Goal: Transaction & Acquisition: Purchase product/service

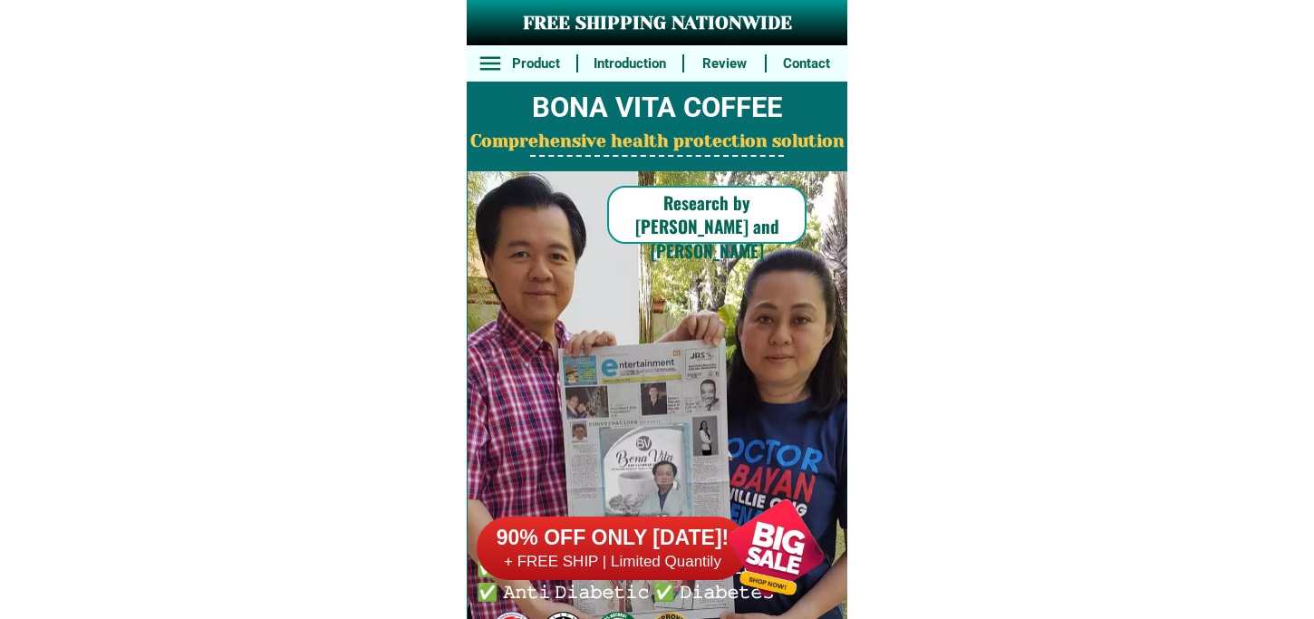
click at [689, 529] on h6 "90% OFF ONLY [DATE]!" at bounding box center [613, 538] width 272 height 27
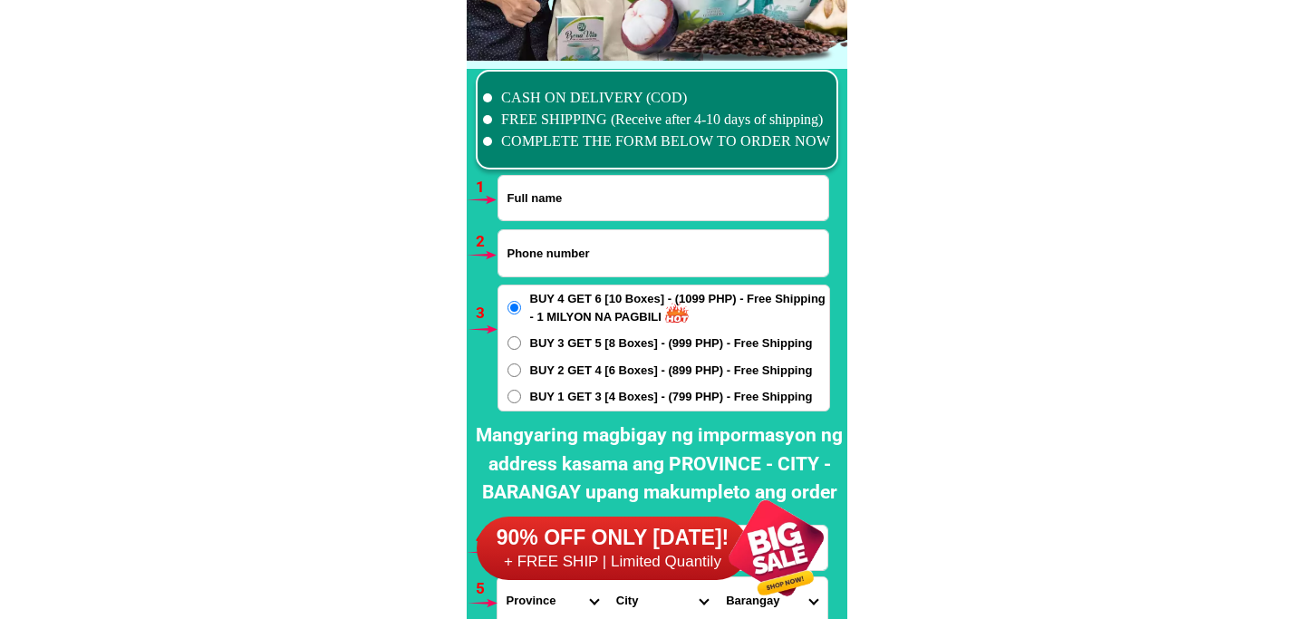
scroll to position [13330, 0]
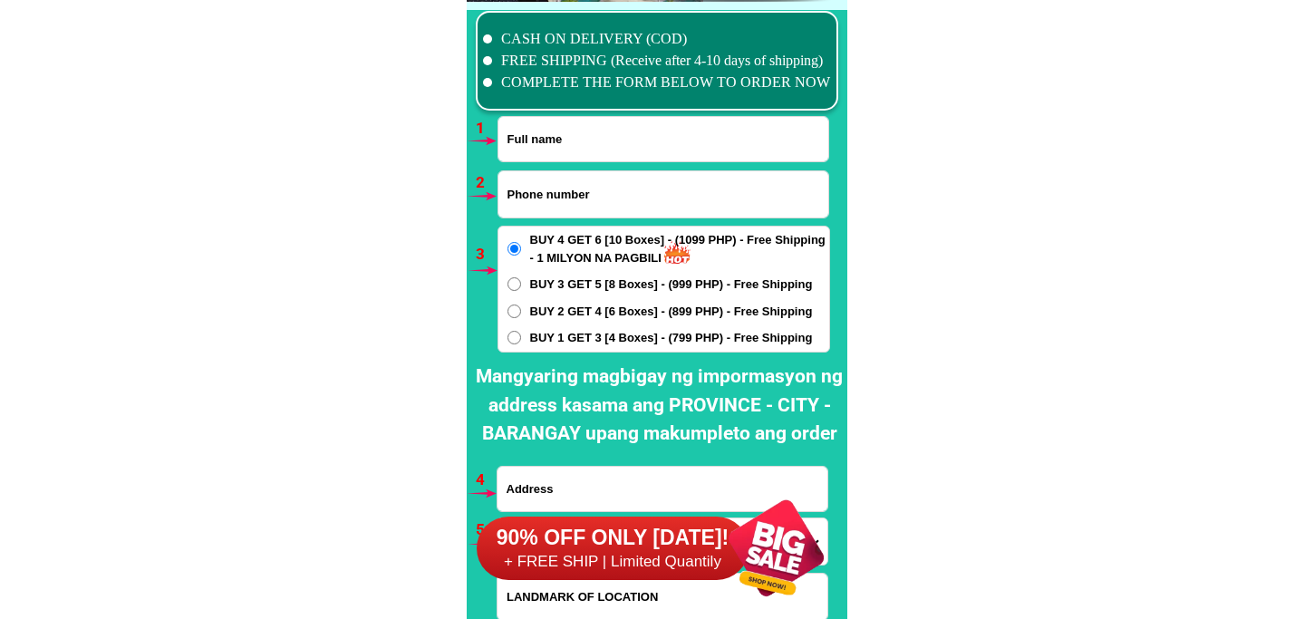
click at [574, 142] on input "Input full_name" at bounding box center [664, 139] width 330 height 44
paste input "[PERSON_NAME]."
type input "[PERSON_NAME]."
click at [582, 191] on input "Input phone_number" at bounding box center [664, 194] width 330 height 46
paste input "091591242 58"
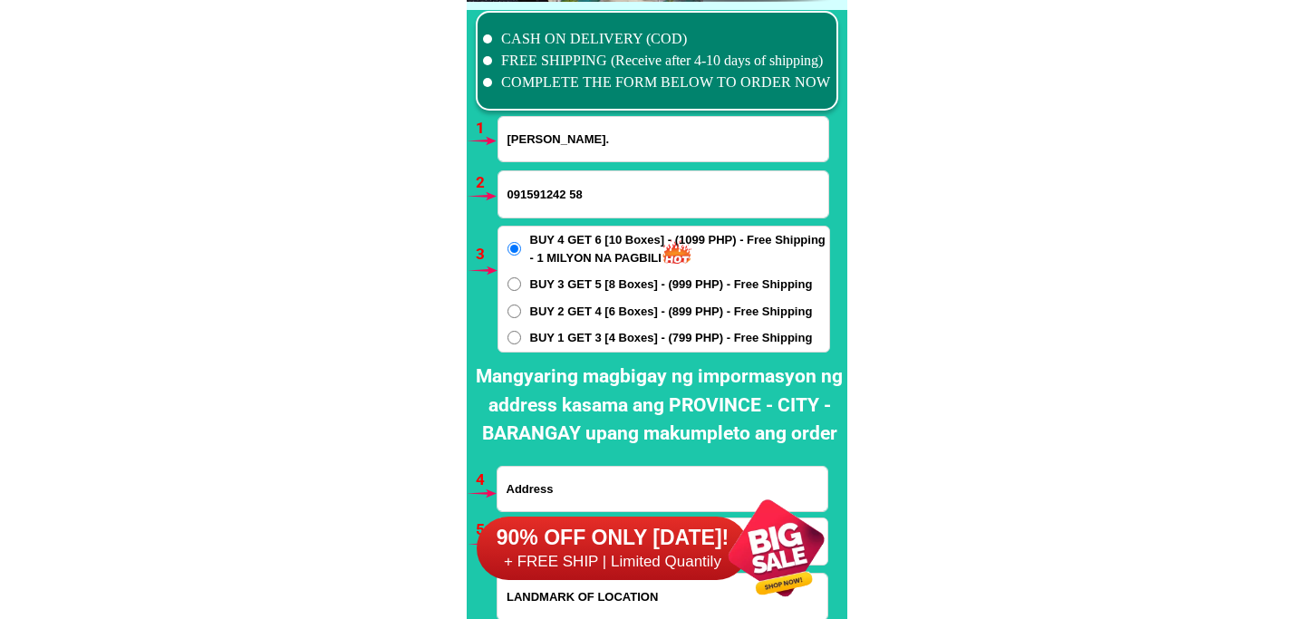
click at [569, 190] on input "091591242 58" at bounding box center [664, 194] width 330 height 46
type input "09159124258"
click at [565, 341] on span "BUY 1 GET 3 [4 Boxes] - (799 PHP) - Free Shipping" at bounding box center [671, 338] width 283 height 18
click at [521, 341] on input "BUY 1 GET 3 [4 Boxes] - (799 PHP) - Free Shipping" at bounding box center [515, 338] width 14 height 14
radio input "true"
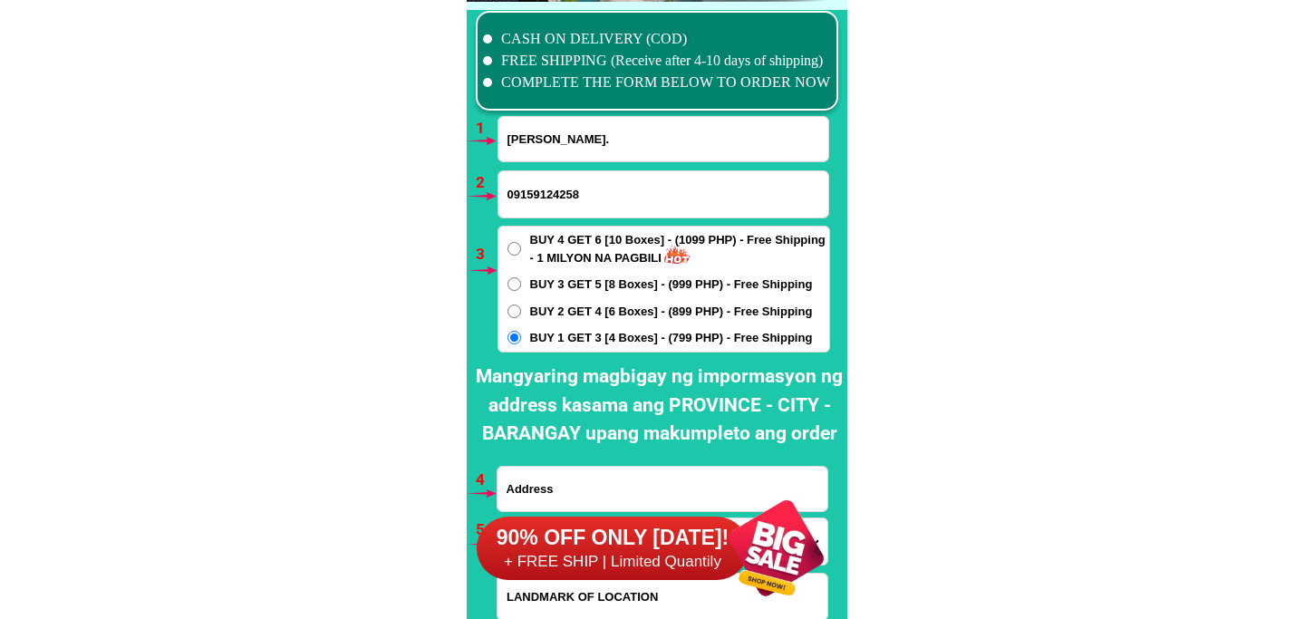
scroll to position [13431, 0]
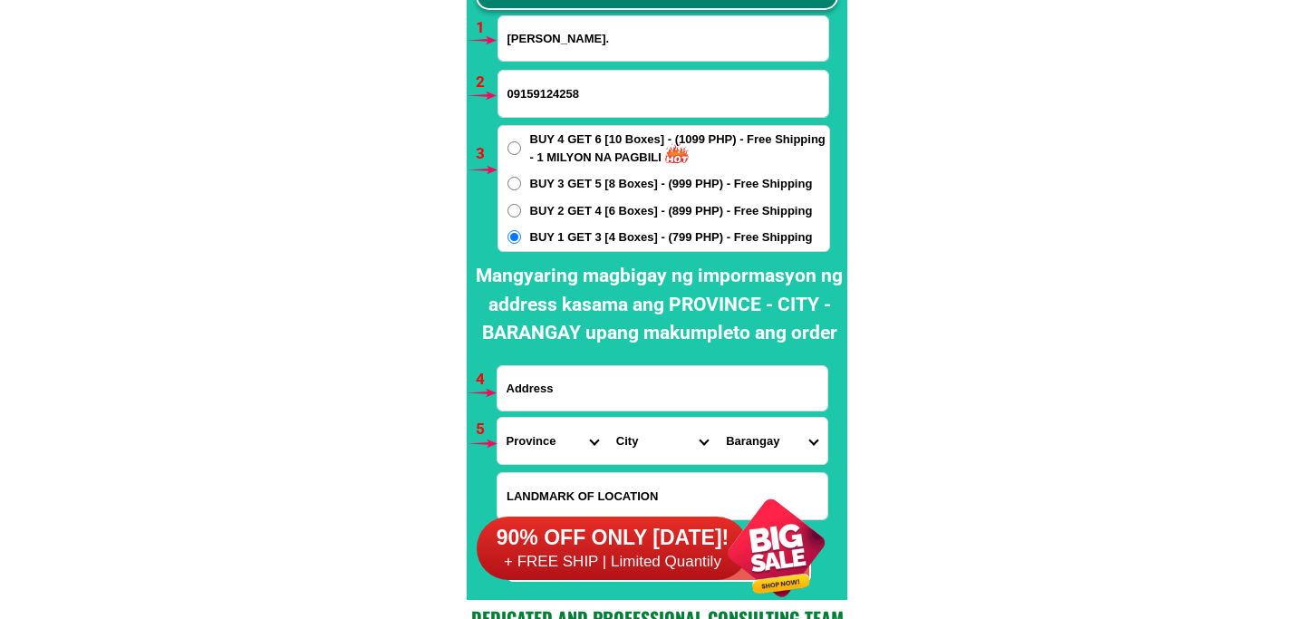
click at [610, 393] on input "Input address" at bounding box center [663, 388] width 330 height 44
paste input "Blok 15 lot 29 ph 1.siudqd.verde.paradahan.tanza cavite"
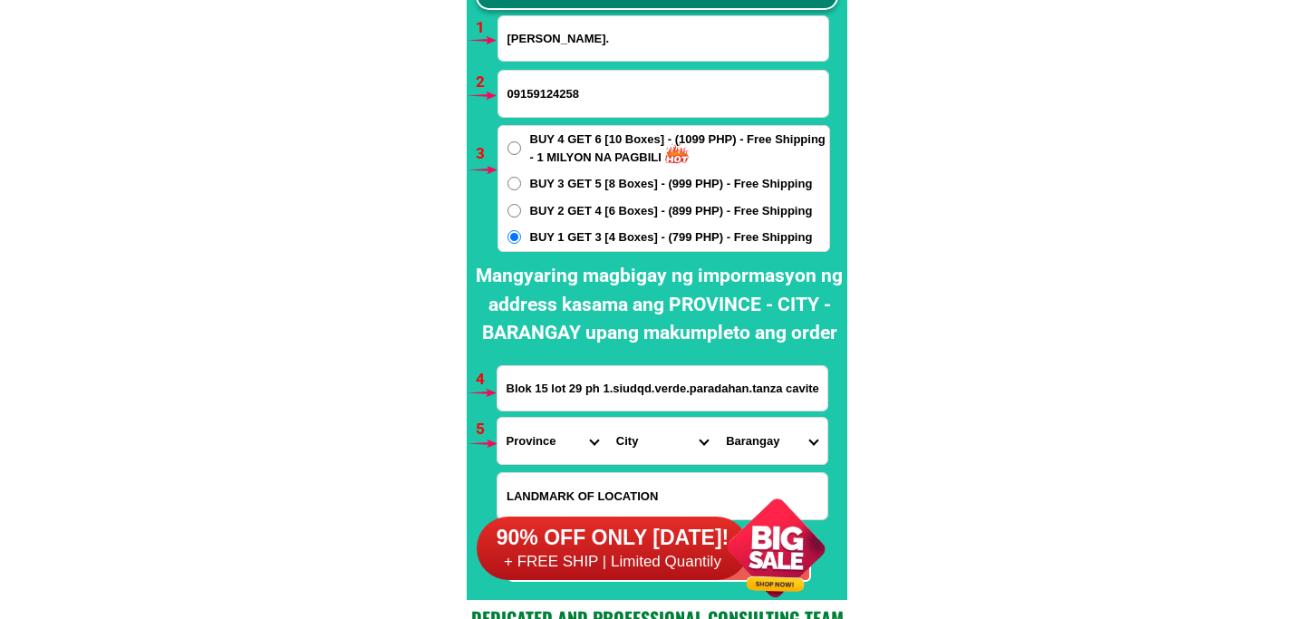
type input "Blok 15 lot 29 ph 1.siudqd.verde.paradahan.tanza cavite"
drag, startPoint x: 541, startPoint y: 436, endPoint x: 547, endPoint y: 423, distance: 13.8
click at [547, 423] on select "Province [GEOGRAPHIC_DATA] [GEOGRAPHIC_DATA] [GEOGRAPHIC_DATA] [GEOGRAPHIC_DATA…" at bounding box center [553, 441] width 110 height 46
select select "63_826"
click at [498, 418] on select "Province [GEOGRAPHIC_DATA] [GEOGRAPHIC_DATA] [GEOGRAPHIC_DATA] [GEOGRAPHIC_DATA…" at bounding box center [553, 441] width 110 height 46
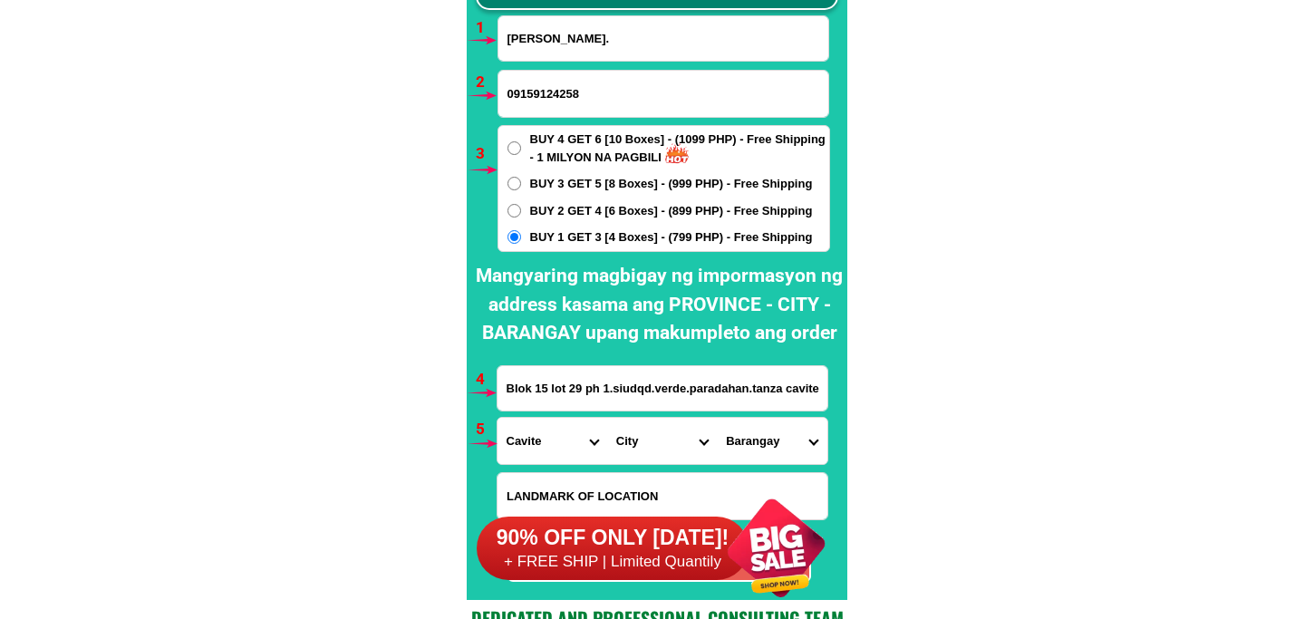
click at [635, 433] on select "City [PERSON_NAME] [PERSON_NAME] [GEOGRAPHIC_DATA]-city [GEOGRAPHIC_DATA]-[GEOG…" at bounding box center [662, 441] width 110 height 46
select select "63_8267003"
click at [607, 418] on select "City [PERSON_NAME] [PERSON_NAME] [GEOGRAPHIC_DATA]-city [GEOGRAPHIC_DATA]-[GEOG…" at bounding box center [662, 441] width 110 height 46
drag, startPoint x: 742, startPoint y: 435, endPoint x: 763, endPoint y: 419, distance: 27.2
click at [746, 435] on select "Barangay [PERSON_NAME] [PERSON_NAME] iii [PERSON_NAME] [PERSON_NAME] vi [PERSON…" at bounding box center [772, 441] width 110 height 46
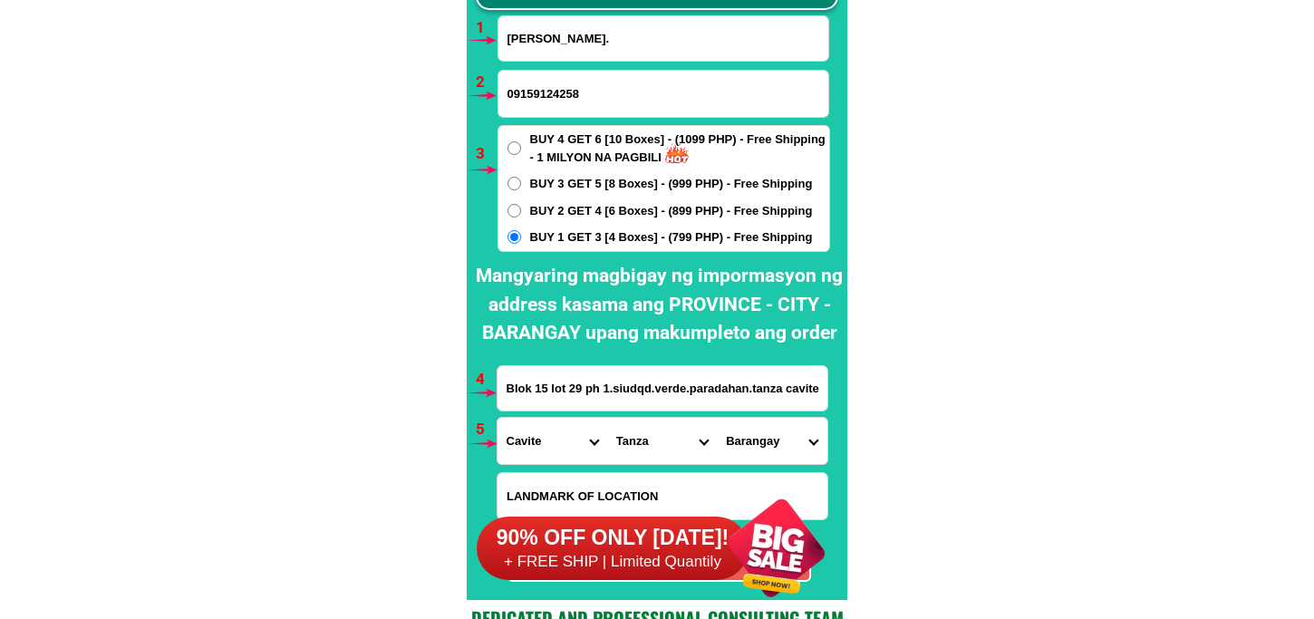
select select "63_82670035030"
click at [717, 418] on select "Barangay [PERSON_NAME] [PERSON_NAME] iii [PERSON_NAME] [PERSON_NAME] vi [PERSON…" at bounding box center [772, 441] width 110 height 46
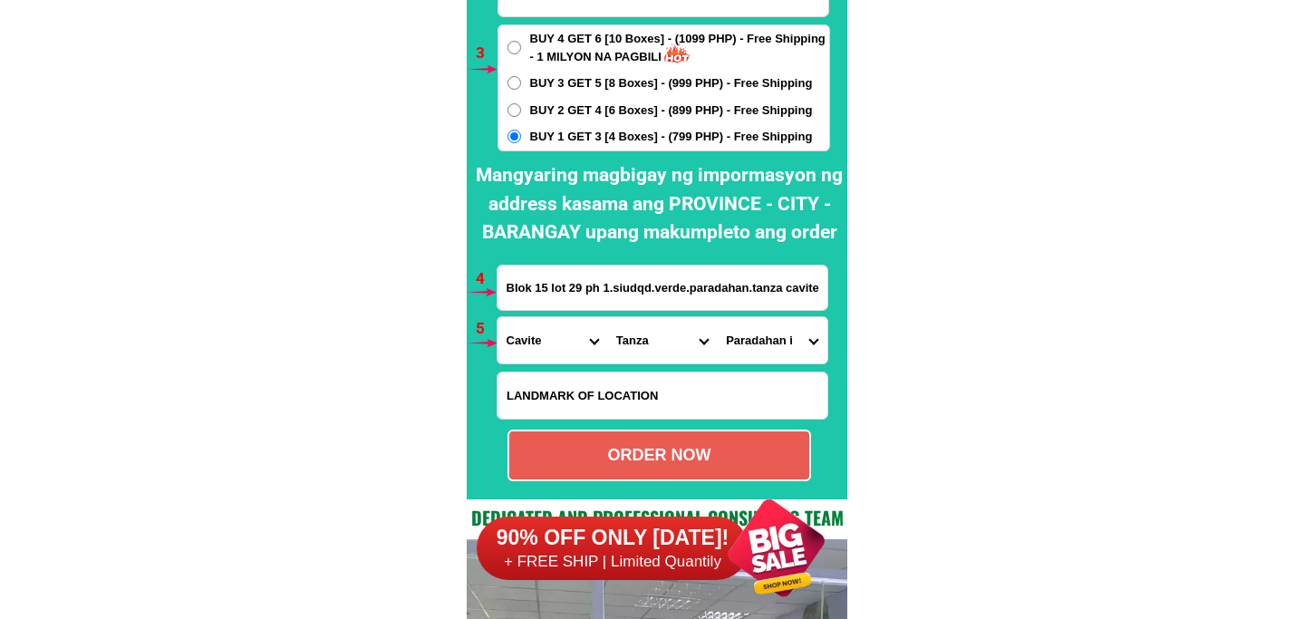
click at [672, 458] on div "ORDER NOW" at bounding box center [659, 455] width 300 height 24
radio input "true"
